Goal: Information Seeking & Learning: Learn about a topic

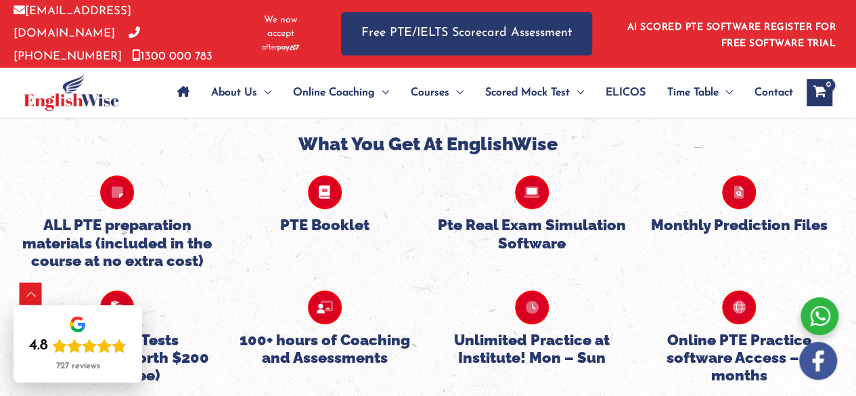
scroll to position [2834, 0]
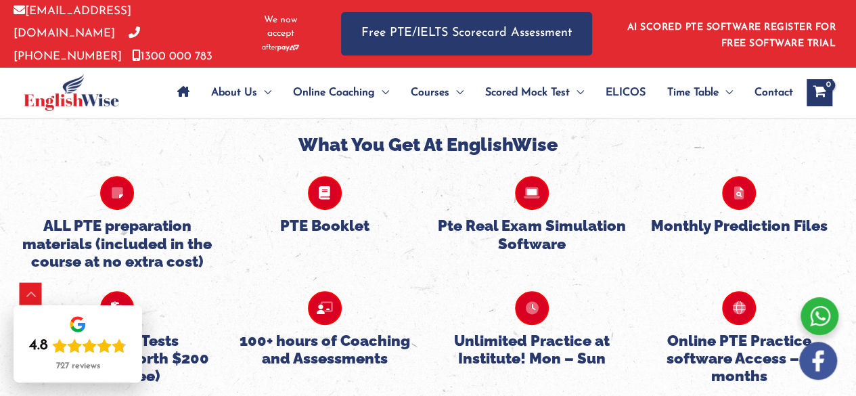
click at [329, 217] on h5 "PTE Booklet" at bounding box center [324, 226] width 194 height 18
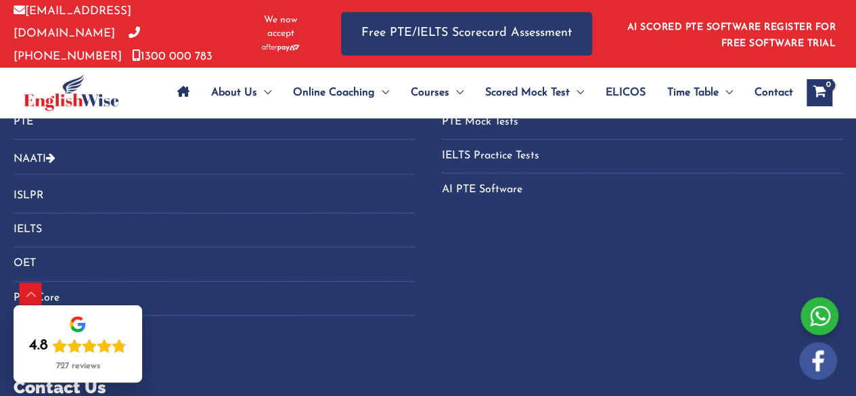
scroll to position [5825, 0]
click at [32, 221] on link "IELTS" at bounding box center [214, 232] width 401 height 22
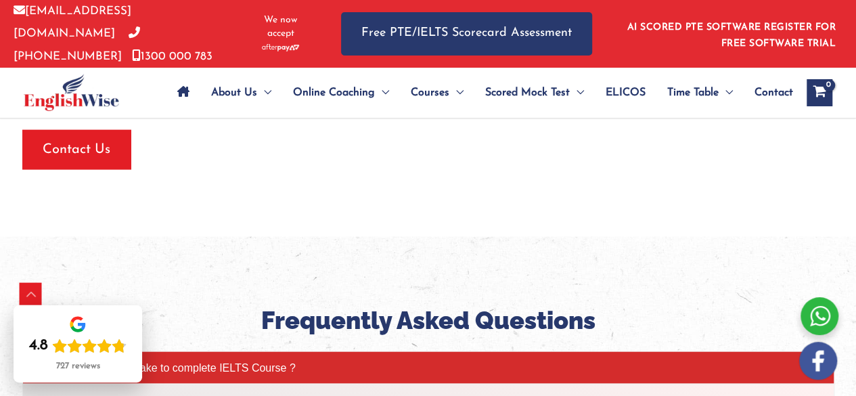
scroll to position [1462, 0]
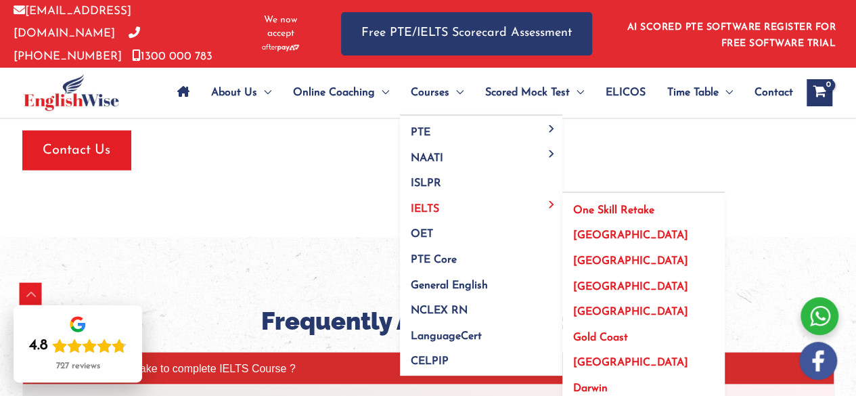
click at [591, 282] on span "[GEOGRAPHIC_DATA]" at bounding box center [630, 287] width 115 height 11
click at [593, 282] on span "[GEOGRAPHIC_DATA]" at bounding box center [630, 287] width 115 height 11
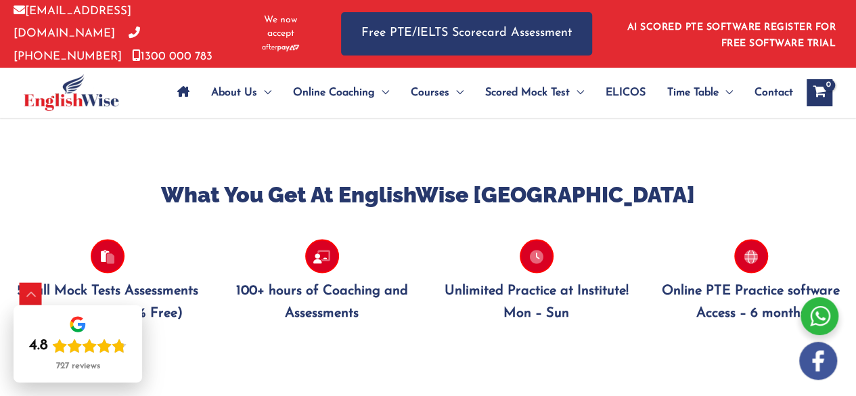
scroll to position [1314, 0]
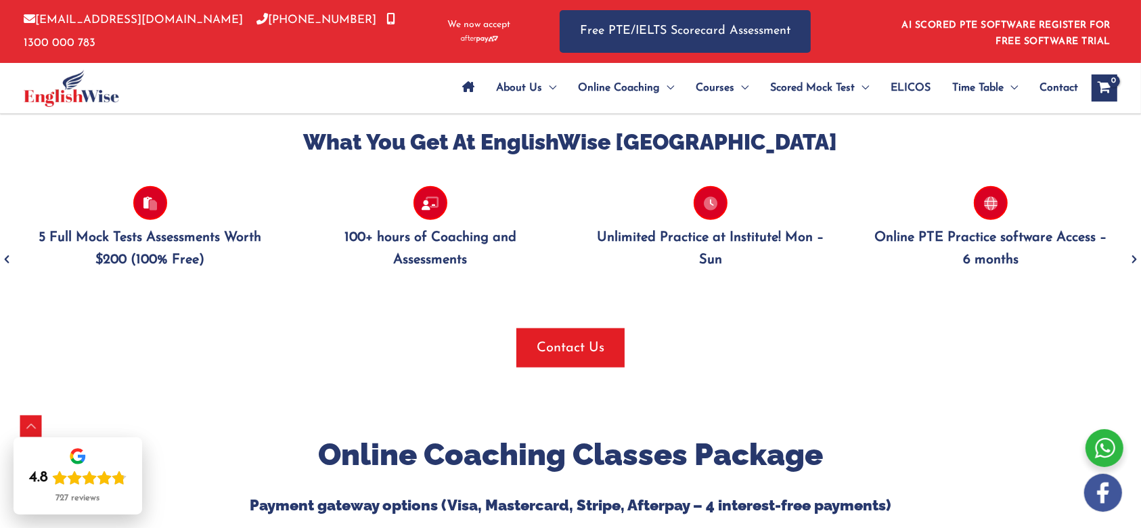
drag, startPoint x: 809, startPoint y: 1, endPoint x: 725, endPoint y: 318, distance: 327.6
click at [725, 318] on div at bounding box center [570, 318] width 1121 height 20
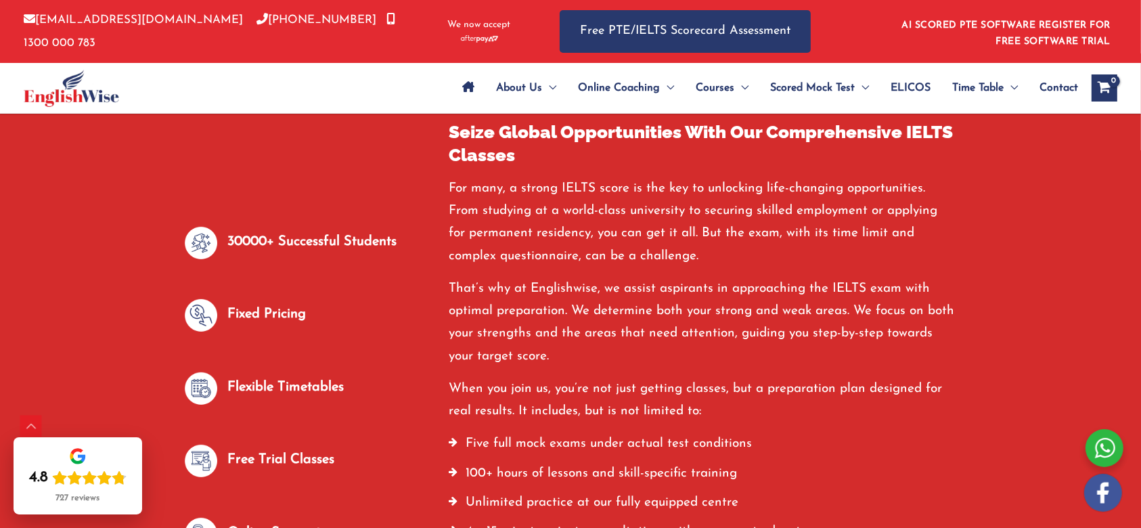
scroll to position [536, 0]
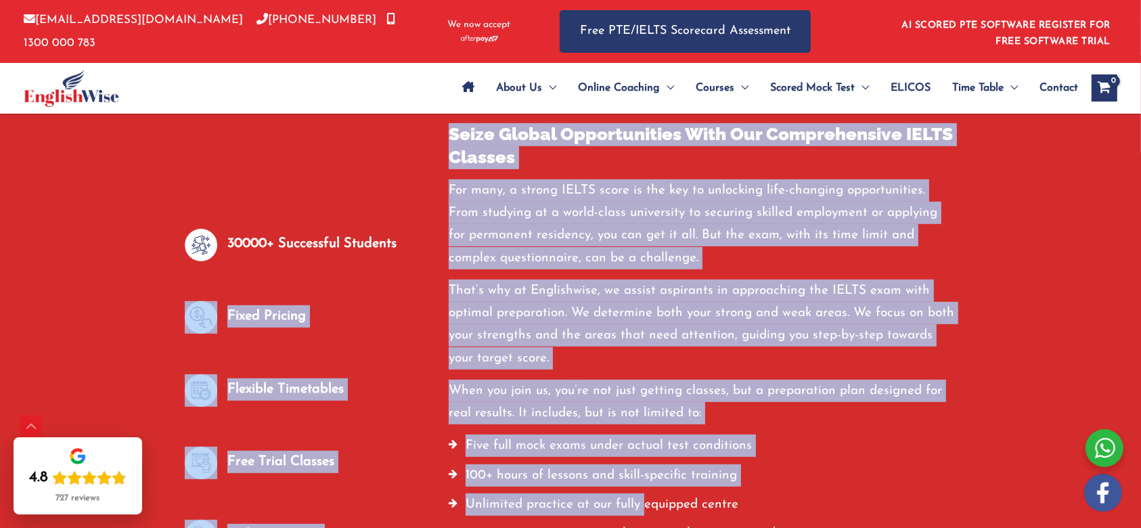
drag, startPoint x: 431, startPoint y: 185, endPoint x: 644, endPoint y: 522, distance: 398.4
click at [644, 395] on div "30000+ Successful Students Fixed Pricing Flexible Timetables Free Trial Classes…" at bounding box center [571, 446] width 792 height 647
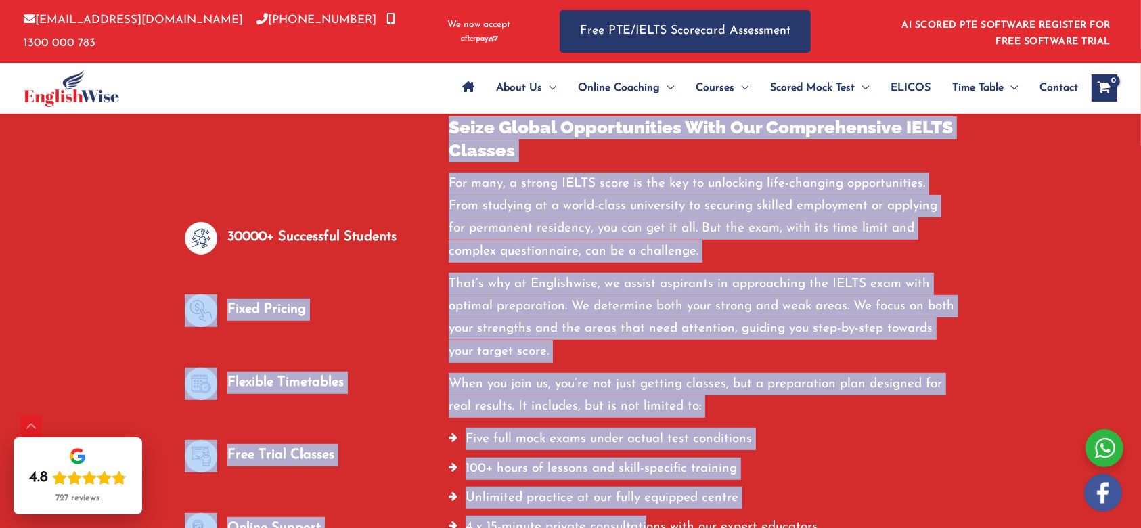
click at [677, 261] on p "For many, a strong IELTS score is the key to unlocking life-changing opportunit…" at bounding box center [703, 218] width 508 height 90
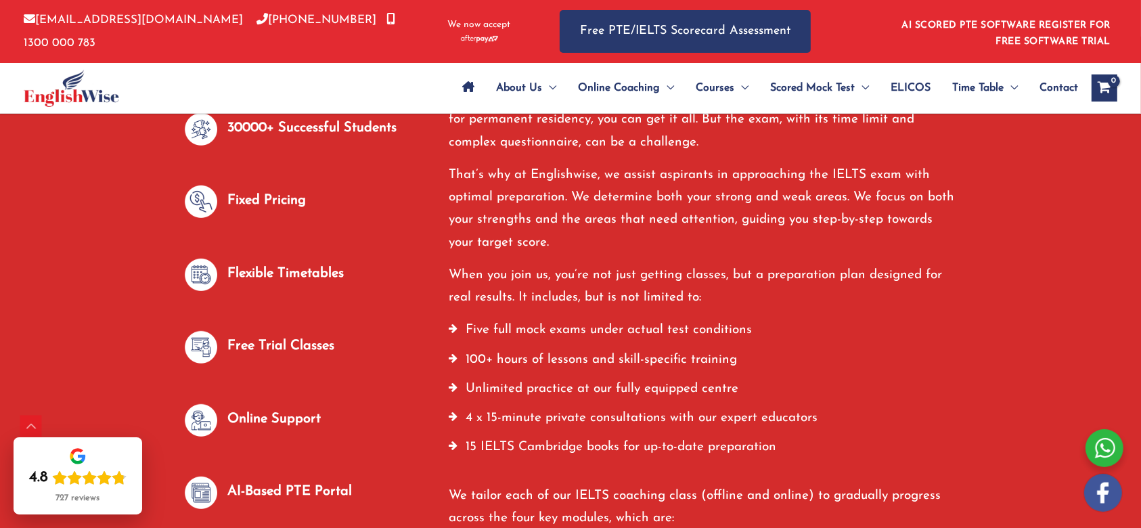
scroll to position [812, 0]
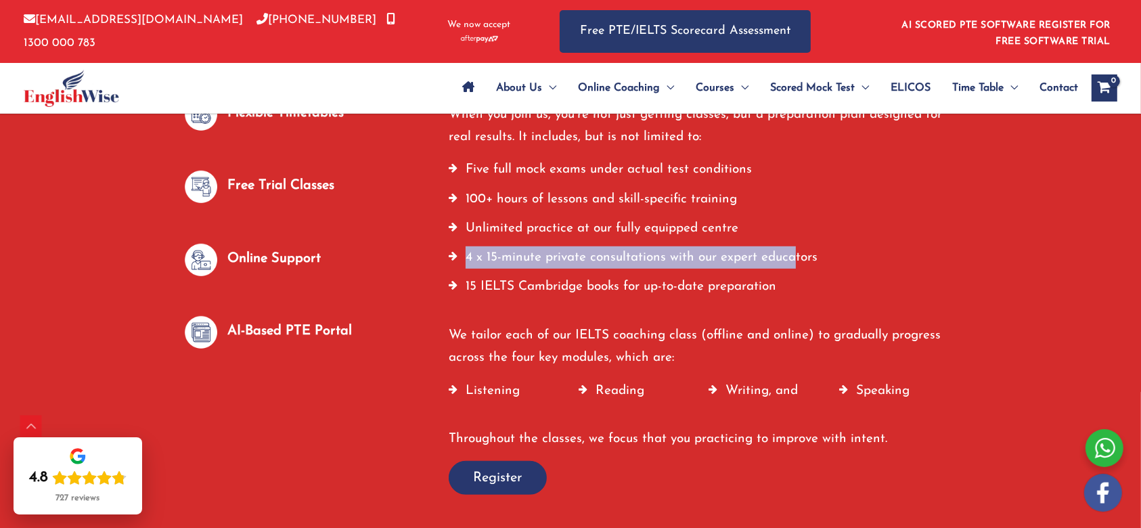
drag, startPoint x: 468, startPoint y: 252, endPoint x: 790, endPoint y: 273, distance: 323.5
click at [790, 273] on li "4 x 15-minute private consultations with our expert educators" at bounding box center [703, 260] width 508 height 29
click at [734, 267] on li "4 x 15-minute private consultations with our expert educators" at bounding box center [703, 260] width 508 height 29
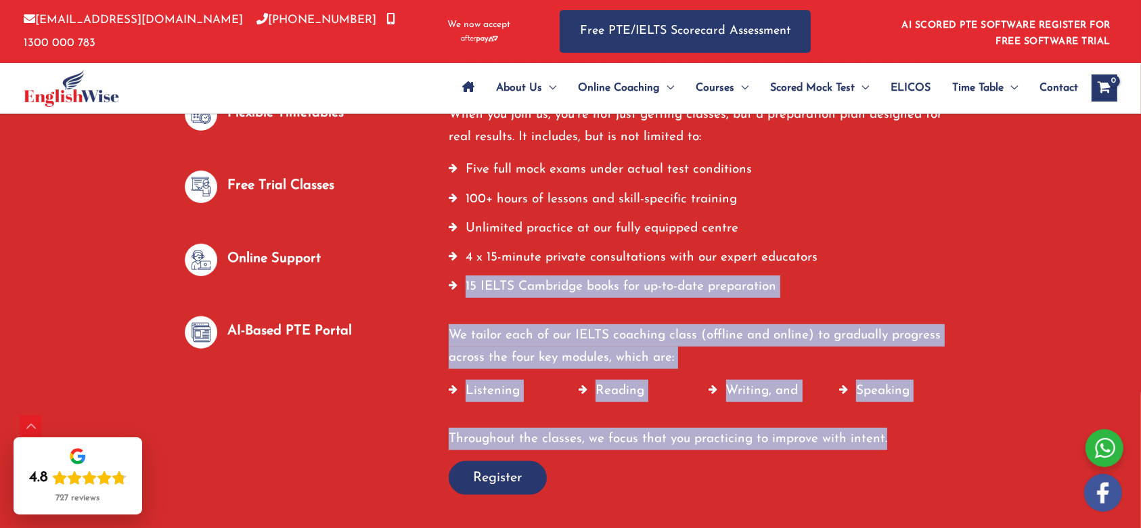
drag, startPoint x: 466, startPoint y: 284, endPoint x: 922, endPoint y: 416, distance: 475.5
click at [855, 395] on div "For many, a strong IELTS score is the key to unlocking life-changing opportunit…" at bounding box center [703, 176] width 508 height 547
click at [832, 292] on li "15 IELTS Cambridge books for up-to-date preparation" at bounding box center [703, 289] width 508 height 29
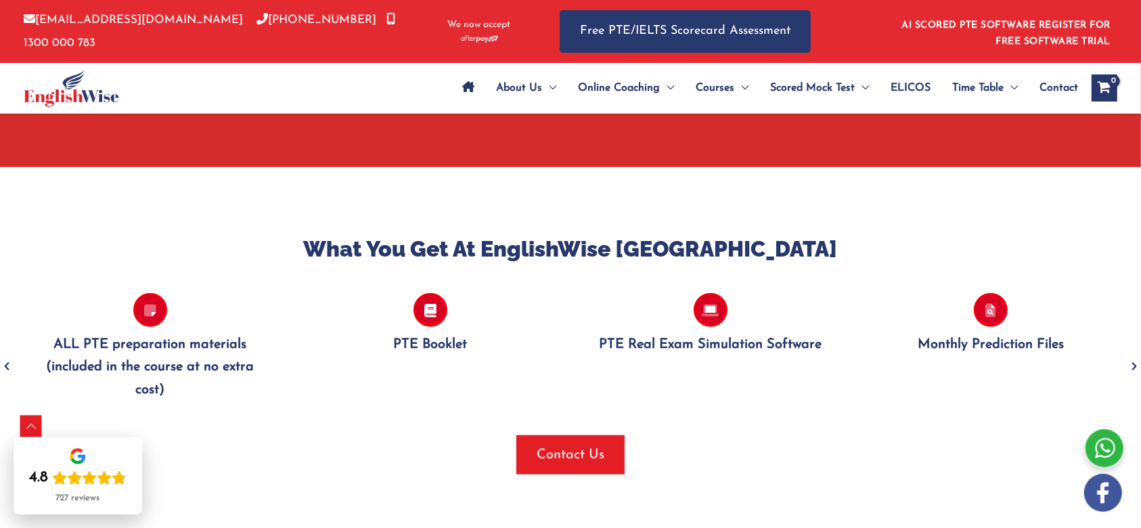
scroll to position [1206, 0]
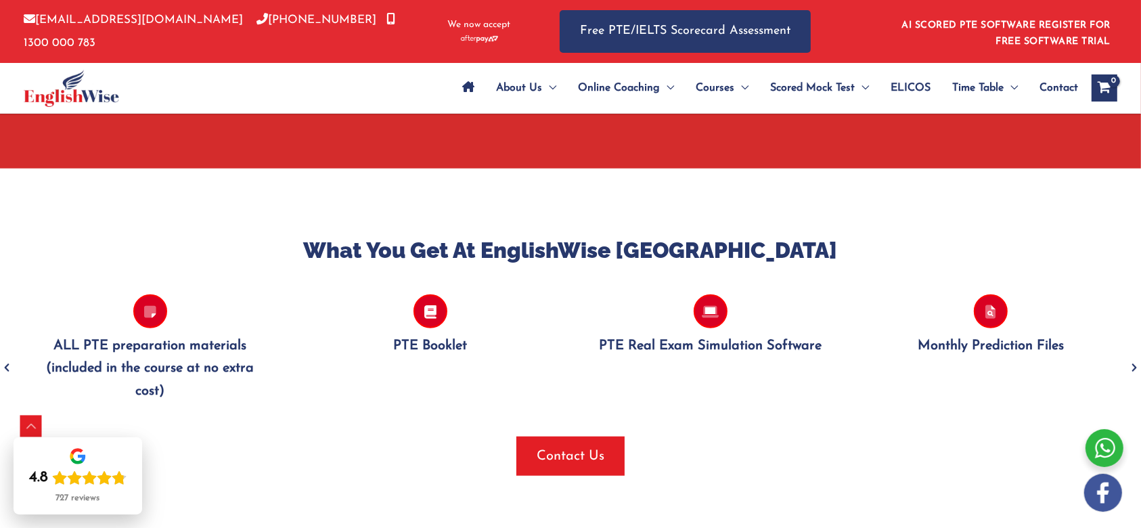
click at [855, 368] on icon "Next" at bounding box center [1134, 368] width 14 height 32
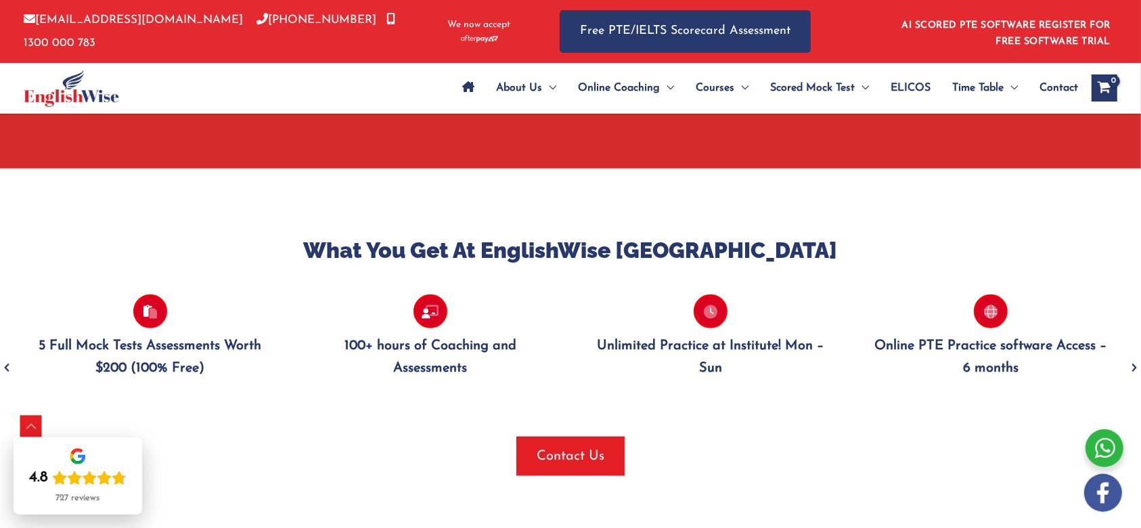
click at [855, 368] on icon "Next" at bounding box center [1134, 368] width 14 height 32
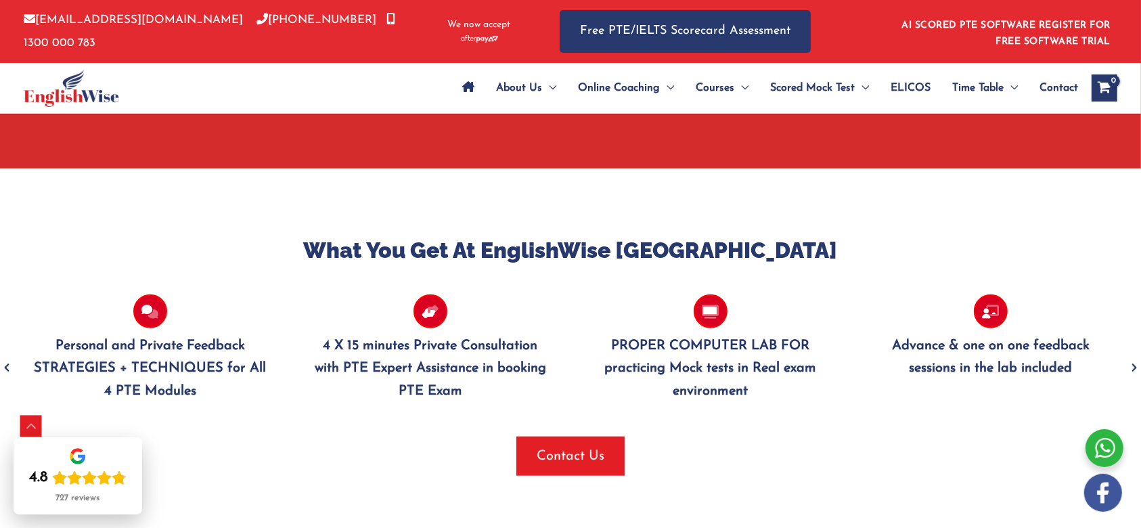
click at [855, 368] on icon "Next" at bounding box center [1134, 368] width 14 height 32
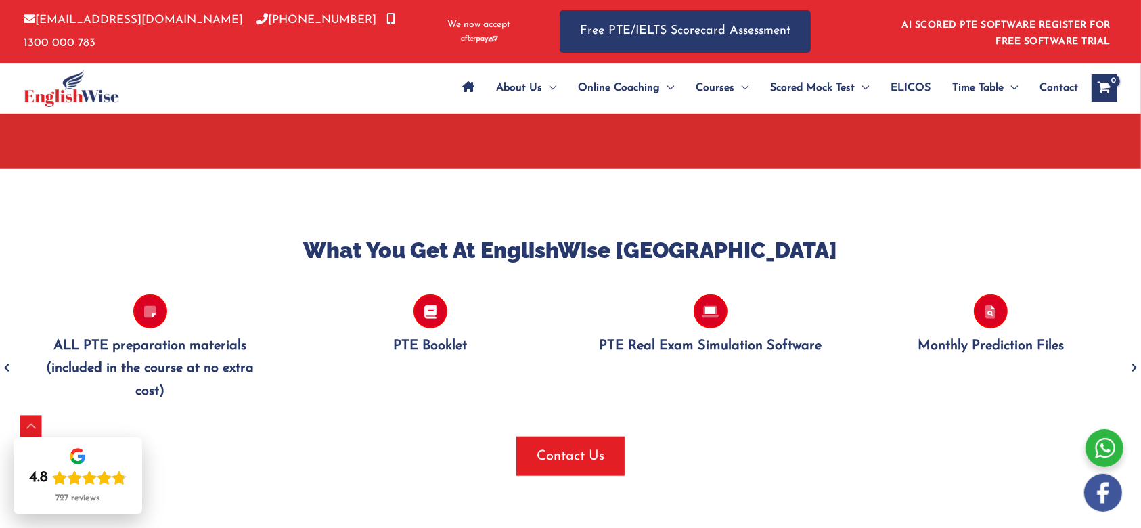
click at [855, 368] on icon "Next" at bounding box center [1134, 368] width 14 height 32
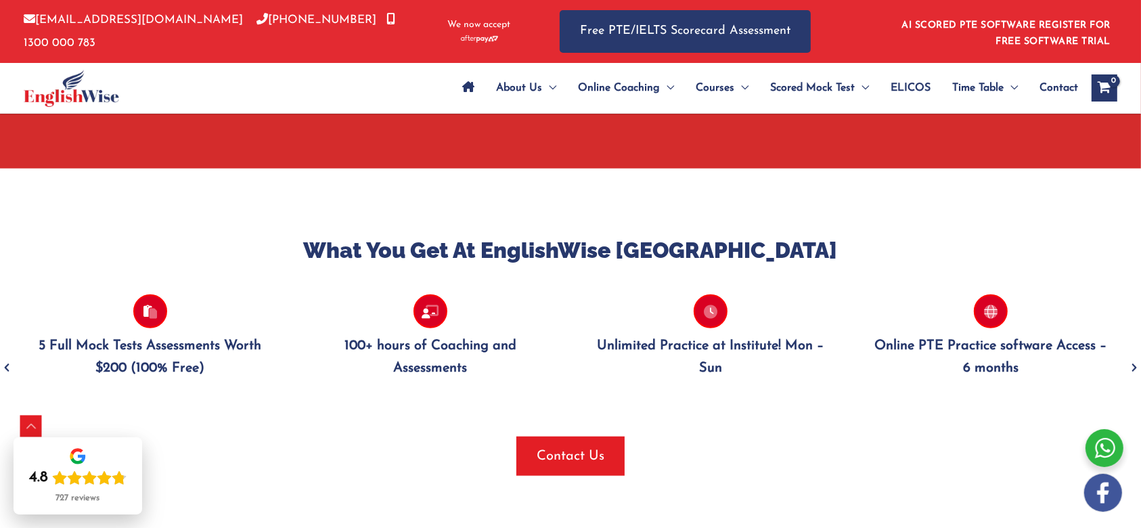
click at [855, 368] on icon "Next" at bounding box center [1134, 368] width 14 height 32
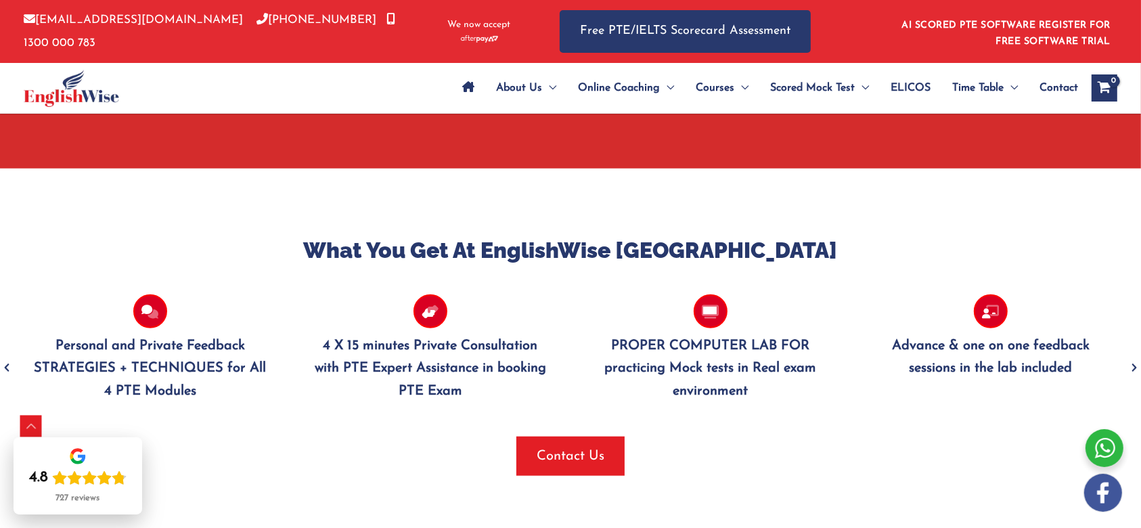
click at [855, 368] on icon "Next" at bounding box center [1134, 368] width 14 height 32
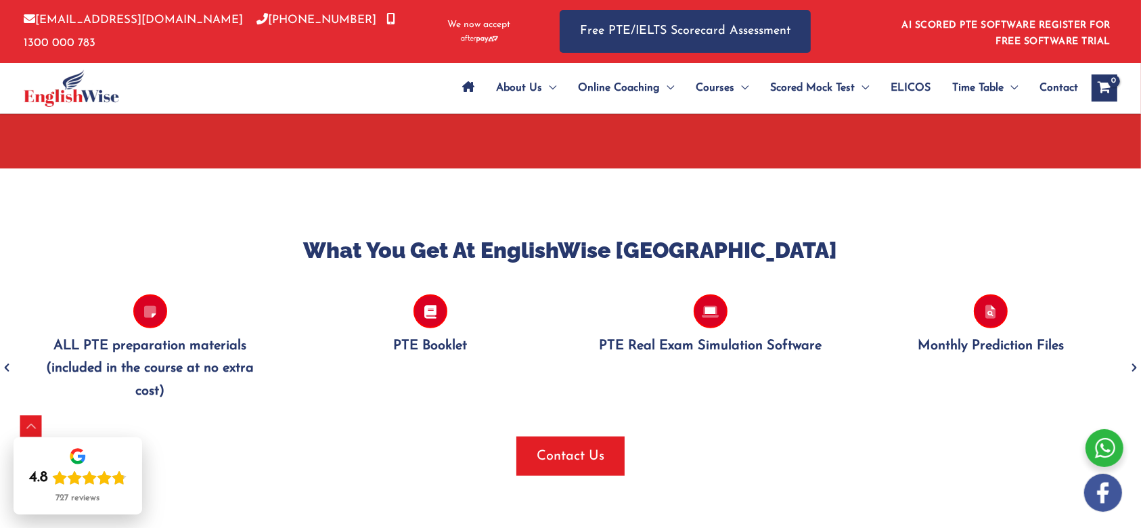
click at [855, 368] on icon "Next" at bounding box center [1134, 368] width 14 height 32
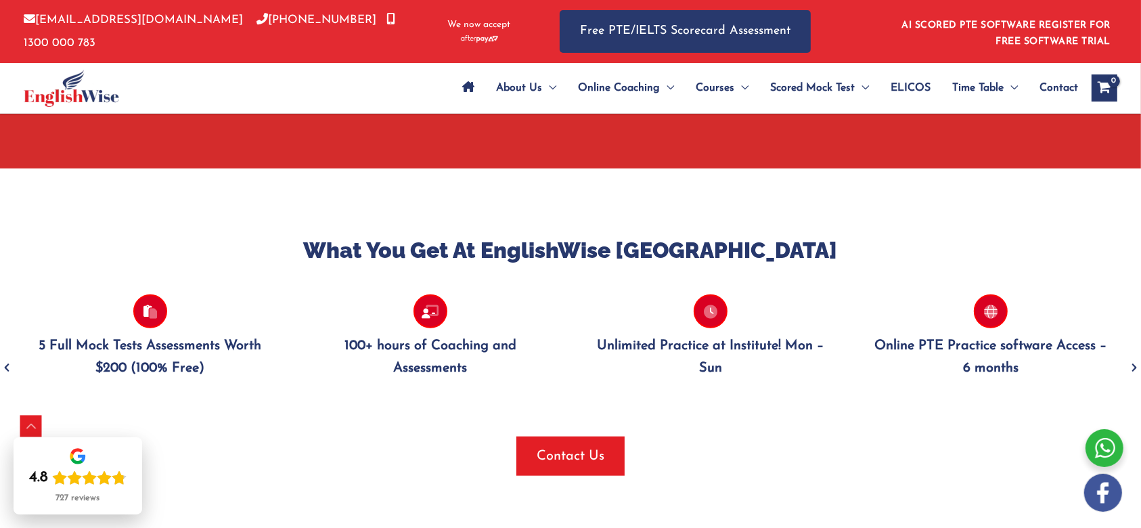
click at [855, 368] on icon "Next" at bounding box center [1134, 368] width 14 height 32
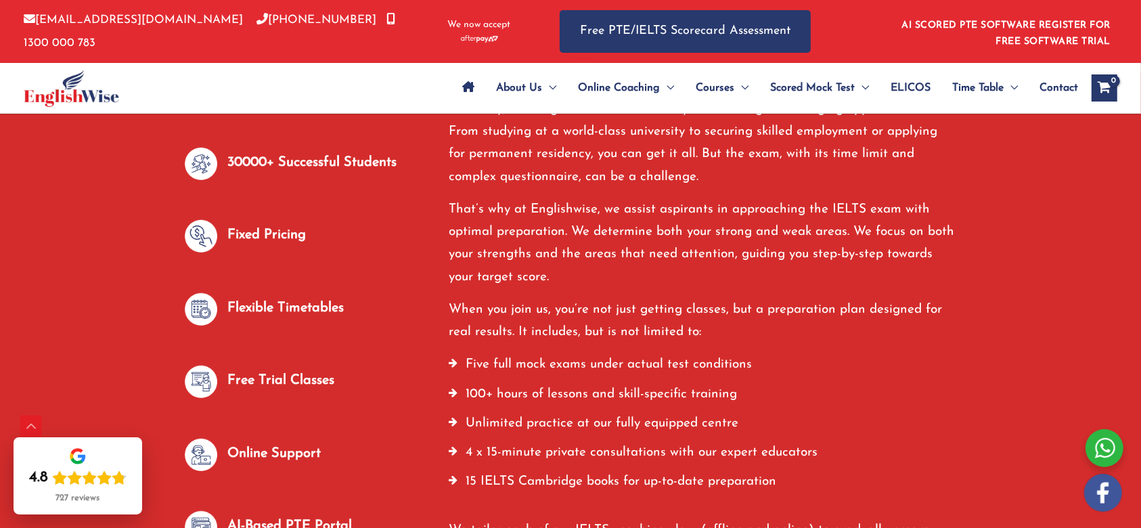
scroll to position [616, 0]
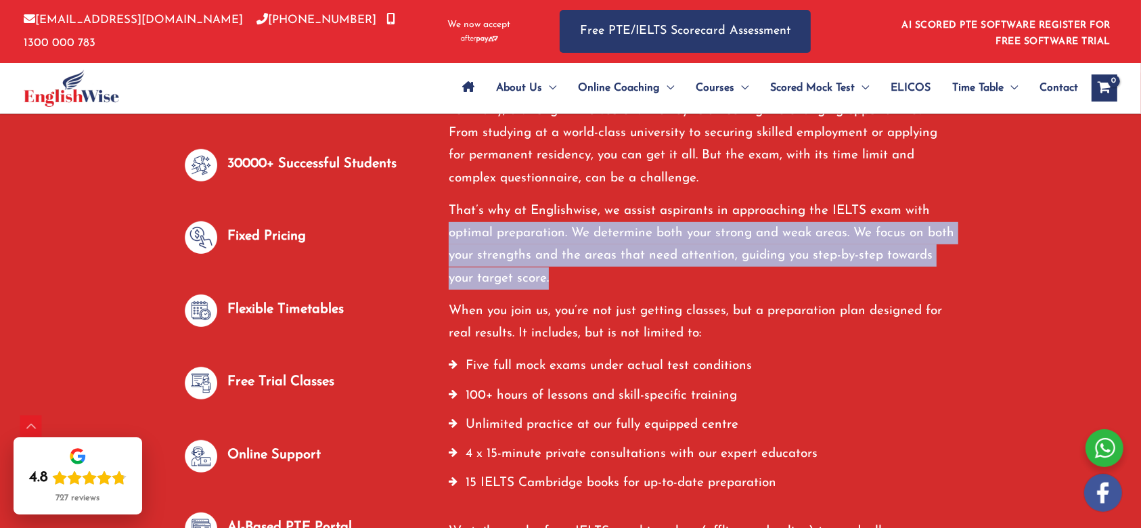
drag, startPoint x: 449, startPoint y: 231, endPoint x: 612, endPoint y: 279, distance: 169.4
click at [612, 279] on p "That’s why at Englishwise, we assist aspirants in approaching the IELTS exam wi…" at bounding box center [703, 245] width 508 height 90
click at [594, 272] on p "That’s why at Englishwise, we assist aspirants in approaching the IELTS exam wi…" at bounding box center [703, 245] width 508 height 90
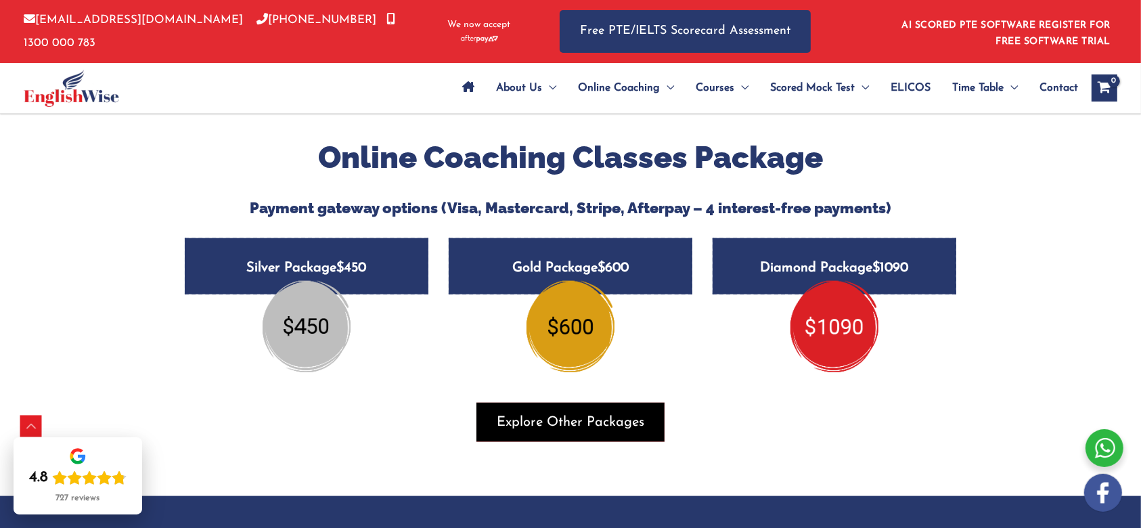
scroll to position [1612, 0]
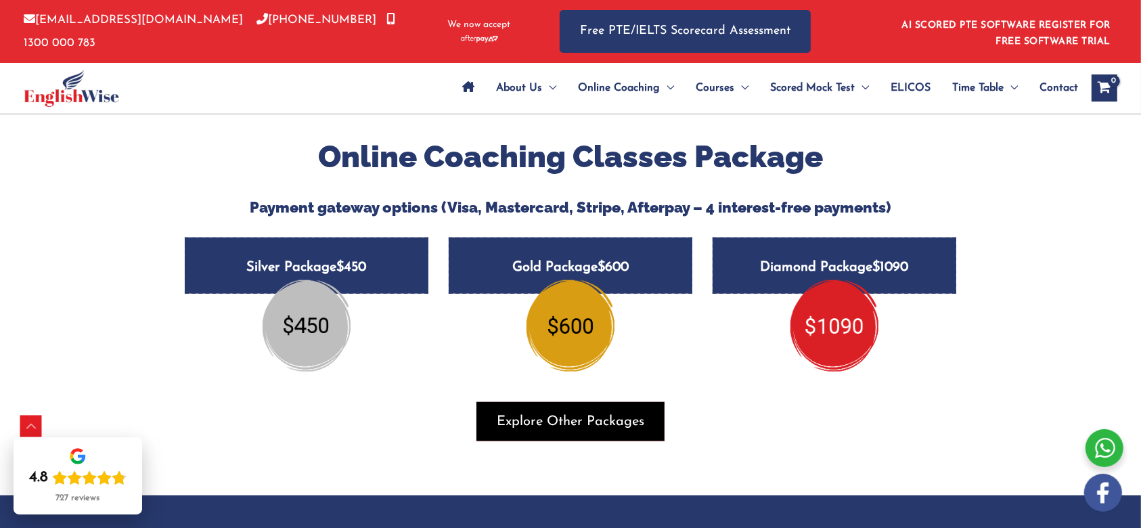
click at [627, 395] on span "Explore Other Packages" at bounding box center [571, 421] width 148 height 19
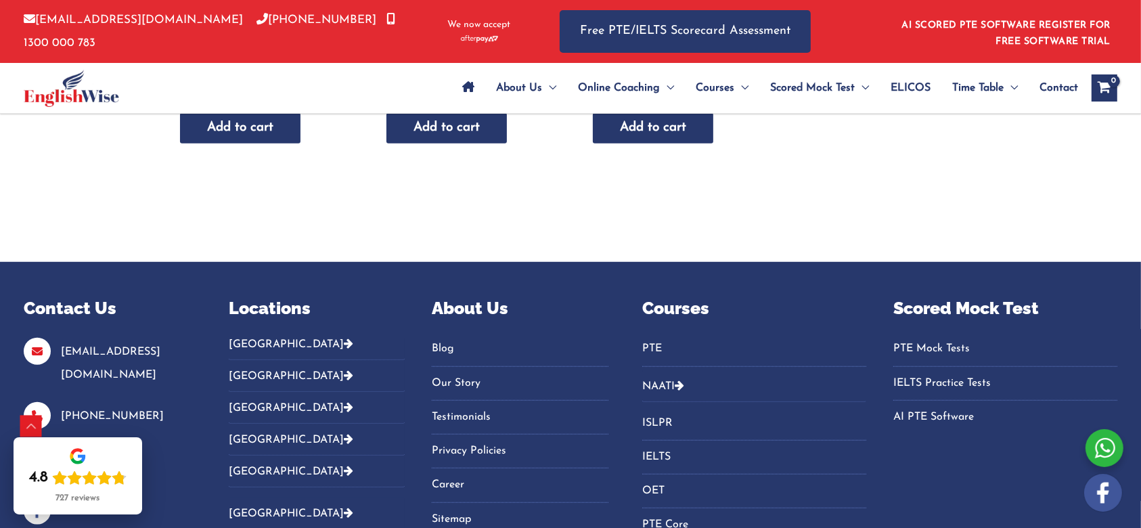
scroll to position [1022, 0]
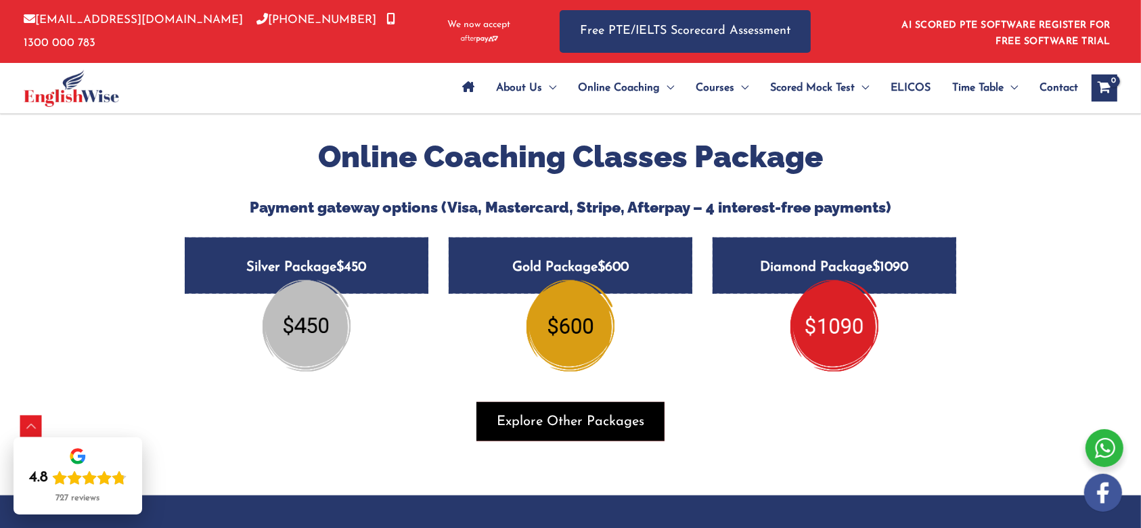
click at [568, 413] on span "Explore Other Packages" at bounding box center [571, 421] width 148 height 19
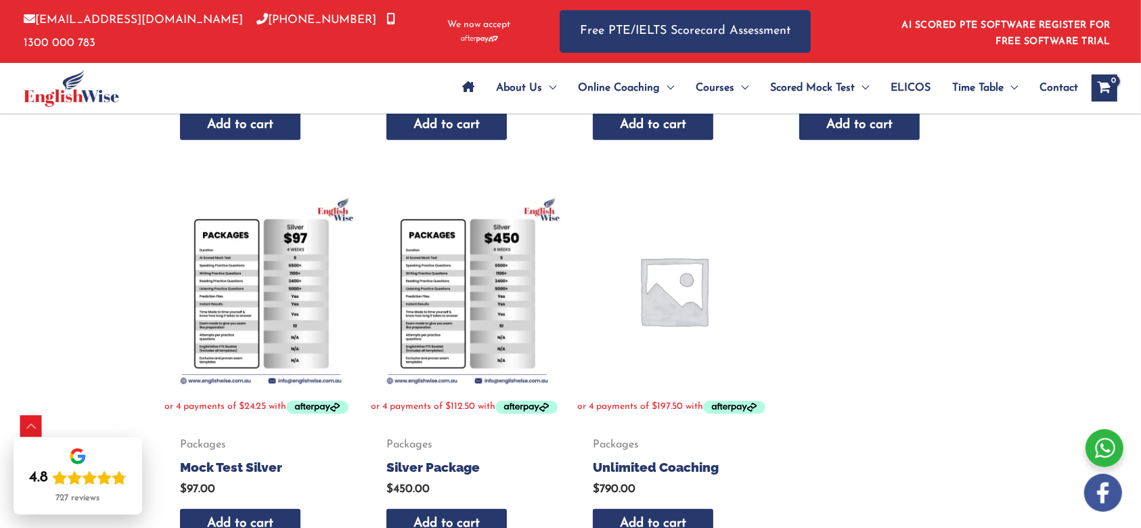
scroll to position [1164, 0]
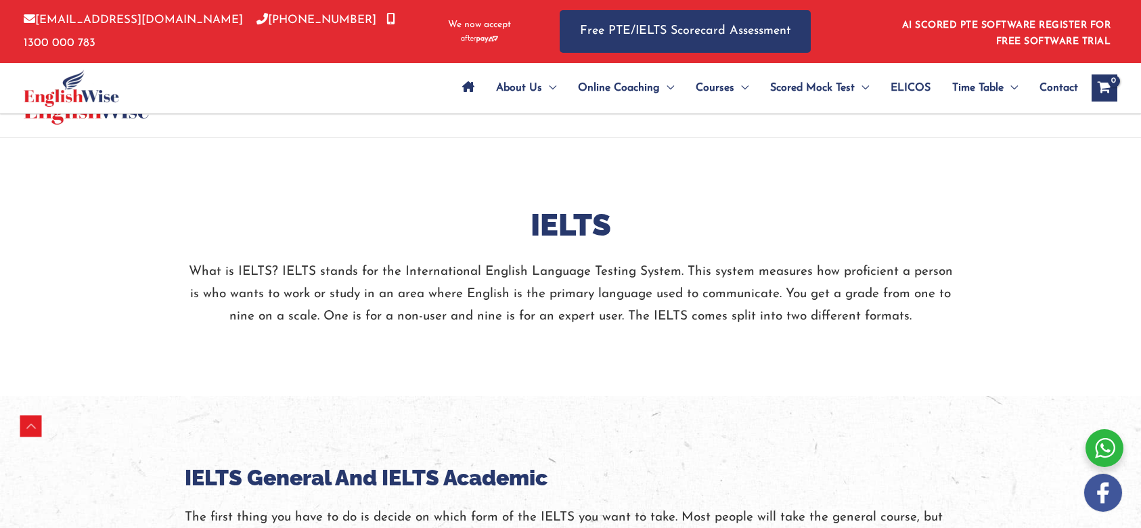
scroll to position [1929, 0]
